Goal: Task Accomplishment & Management: Manage account settings

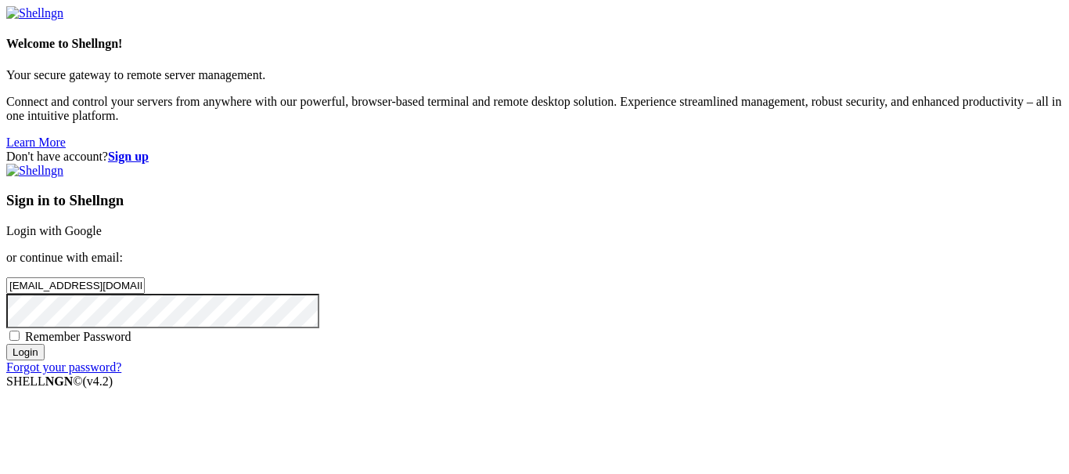
type input "[EMAIL_ADDRESS][DOMAIN_NAME]"
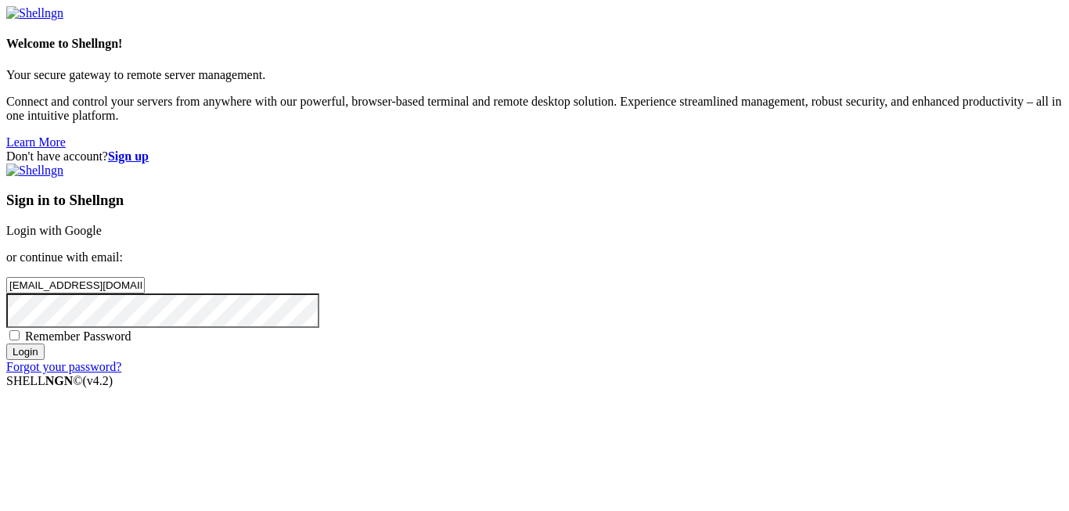
click at [6, 6] on link at bounding box center [34, 12] width 57 height 13
type input "[EMAIL_ADDRESS][DOMAIN_NAME]"
click at [6, 344] on input "Login" at bounding box center [25, 352] width 38 height 16
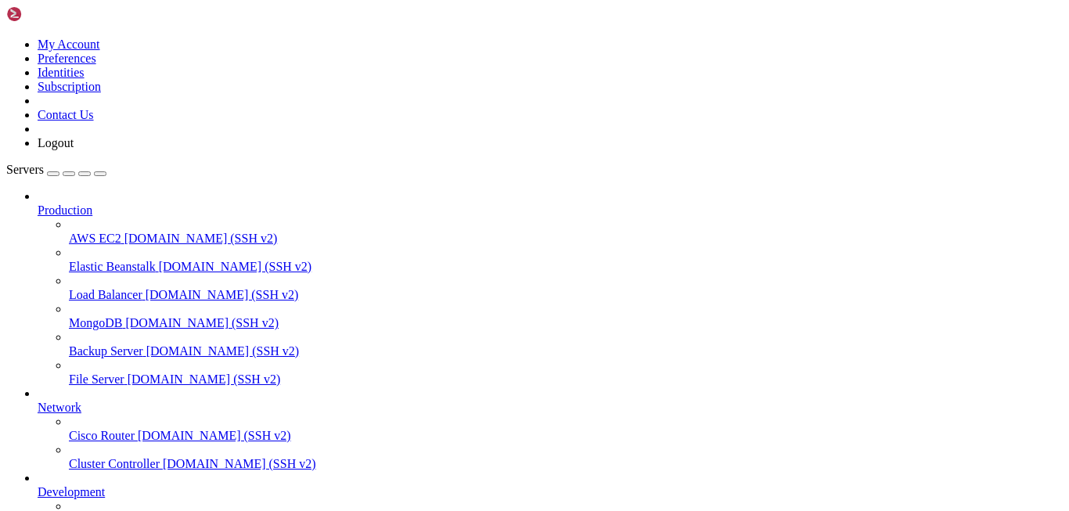
scroll to position [121, 0]
click at [6, 11] on link at bounding box center [51, 17] width 90 height 13
click at [47, 171] on button "button" at bounding box center [53, 173] width 13 height 5
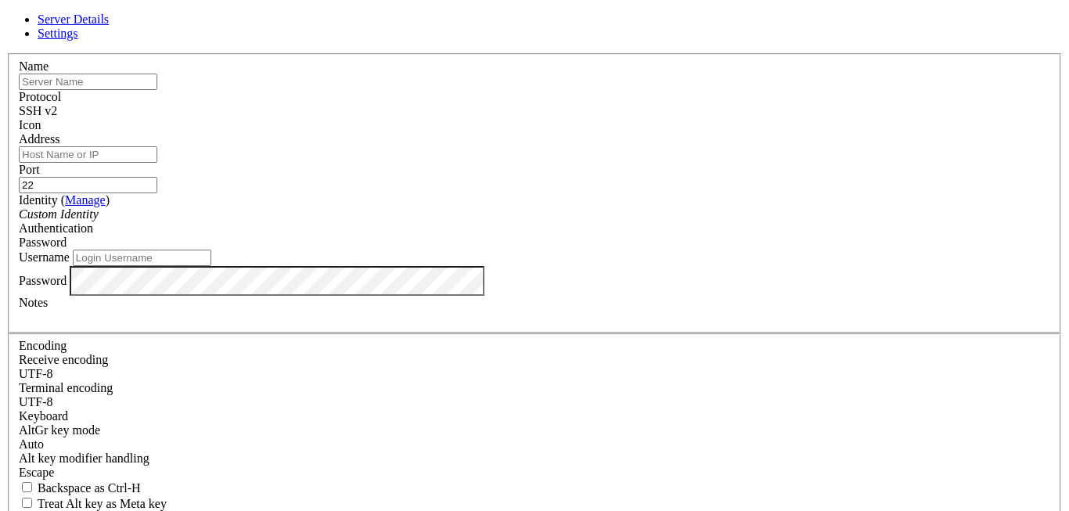
click at [38, 27] on link "Settings" at bounding box center [58, 33] width 41 height 13
click at [38, 13] on link "Server Details" at bounding box center [73, 19] width 71 height 13
type input "mangov2"
type input "updates-"
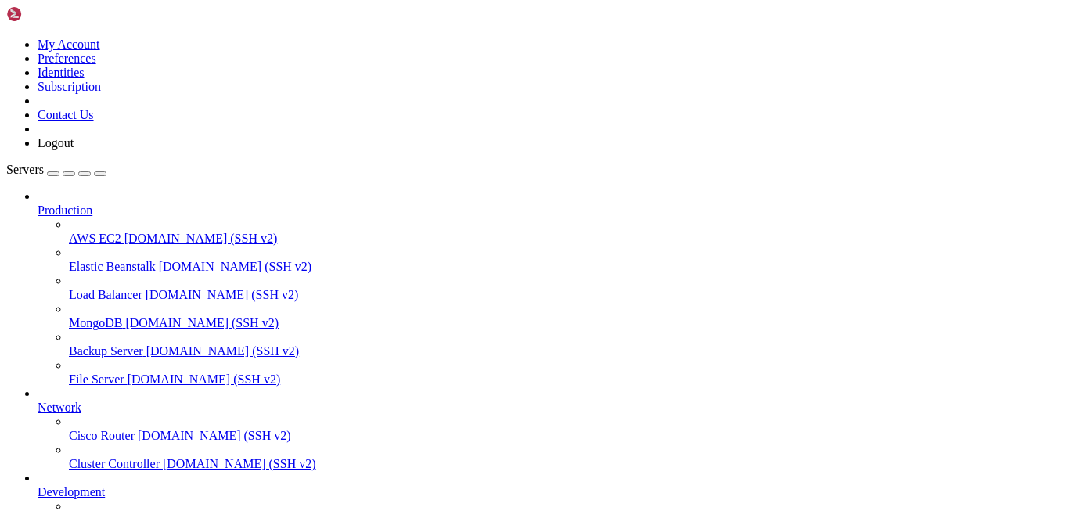
scroll to position [79, 0]
click at [6, 11] on link at bounding box center [51, 17] width 90 height 13
click at [47, 171] on button "button" at bounding box center [53, 173] width 13 height 5
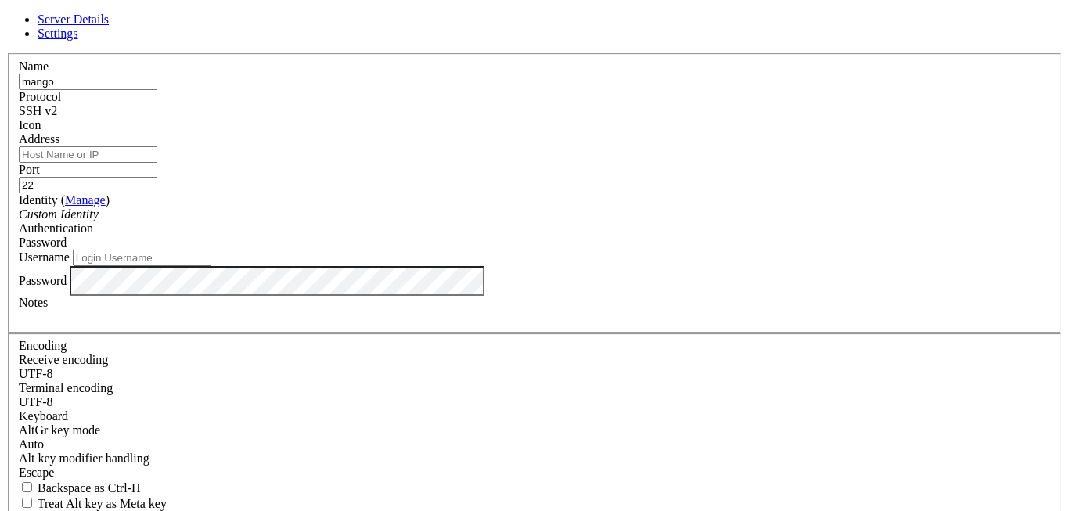
type input "mango"
type input "updates-courses.gl.at.ply.gg"
type input "7174"
type input "mango"
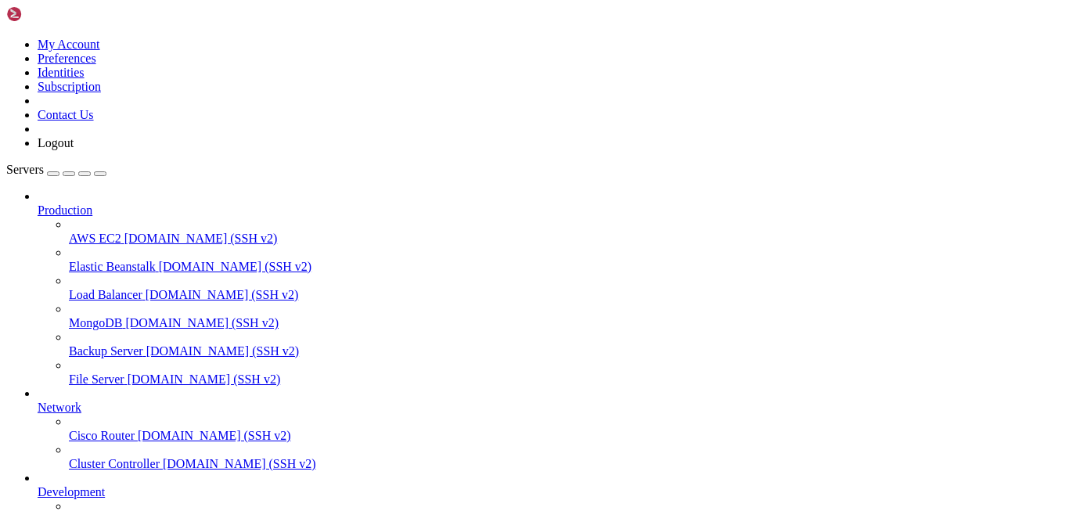
scroll to position [121, 0]
